Goal: Task Accomplishment & Management: Manage account settings

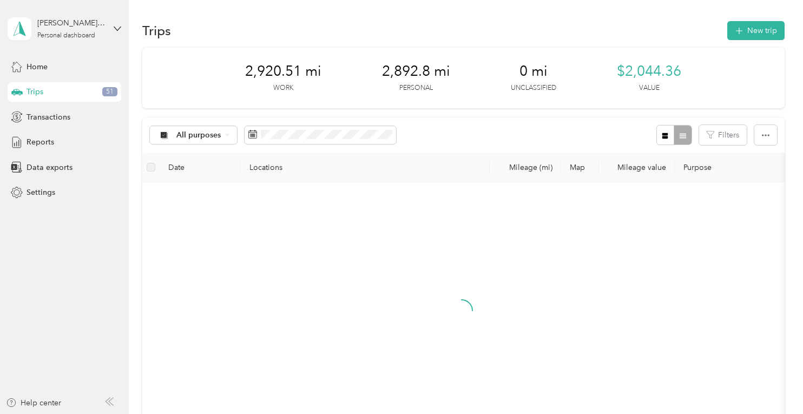
click at [466, 134] on div "All purposes Filters" at bounding box center [463, 134] width 642 height 35
